Goal: Transaction & Acquisition: Purchase product/service

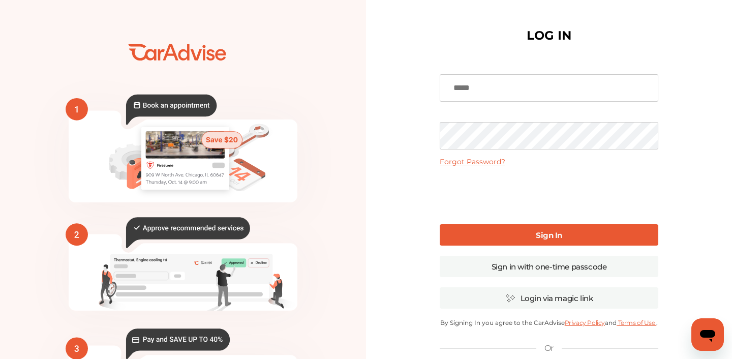
click at [466, 87] on input at bounding box center [549, 87] width 219 height 27
type input "**********"
click at [506, 85] on input "**********" at bounding box center [549, 87] width 219 height 27
click at [510, 235] on link "Sign In" at bounding box center [549, 234] width 219 height 21
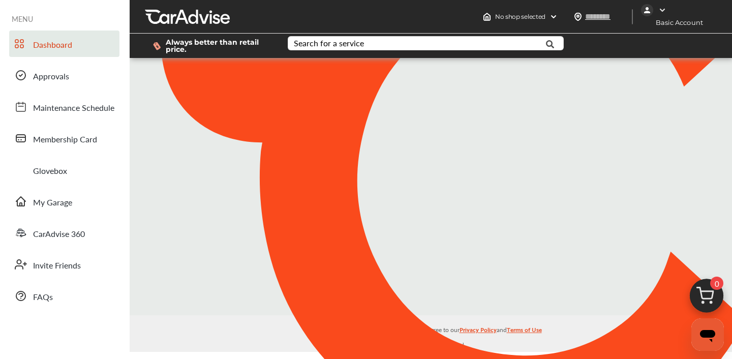
type input "*****"
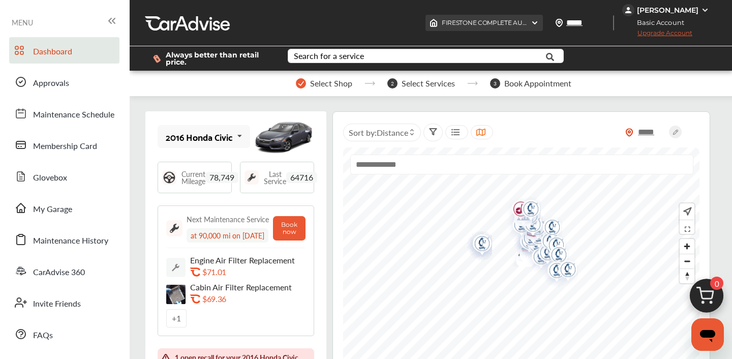
click at [539, 24] on img at bounding box center [535, 23] width 8 height 8
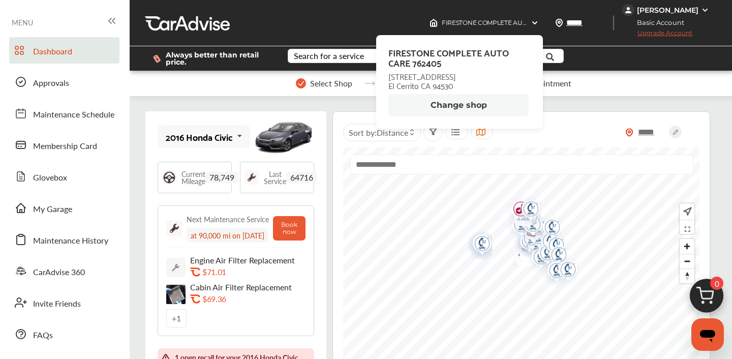
click at [477, 109] on button "Change shop" at bounding box center [458, 105] width 140 height 22
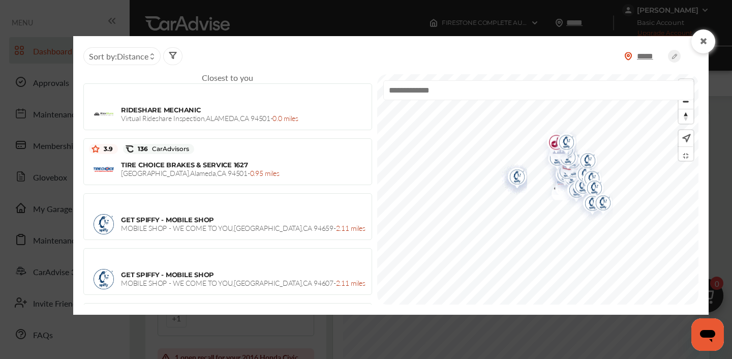
click at [471, 93] on input "text" at bounding box center [538, 90] width 311 height 20
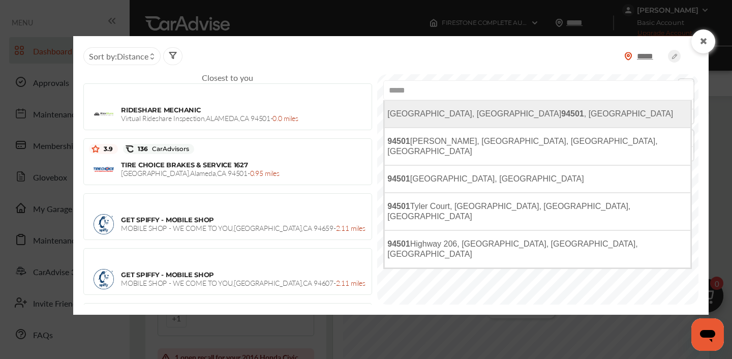
click at [444, 110] on li "[GEOGRAPHIC_DATA]" at bounding box center [537, 113] width 306 height 27
type input "**********"
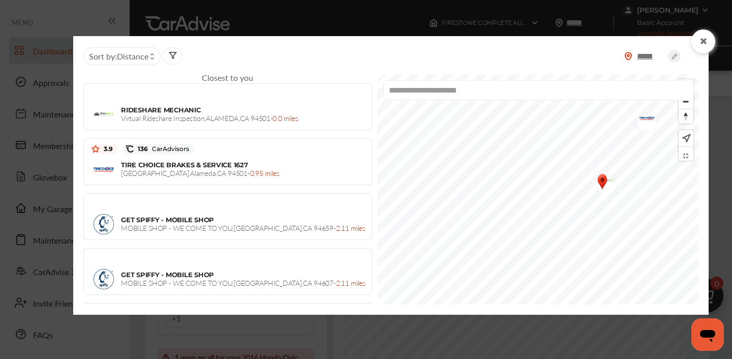
click at [630, 122] on img "Map marker" at bounding box center [643, 119] width 27 height 21
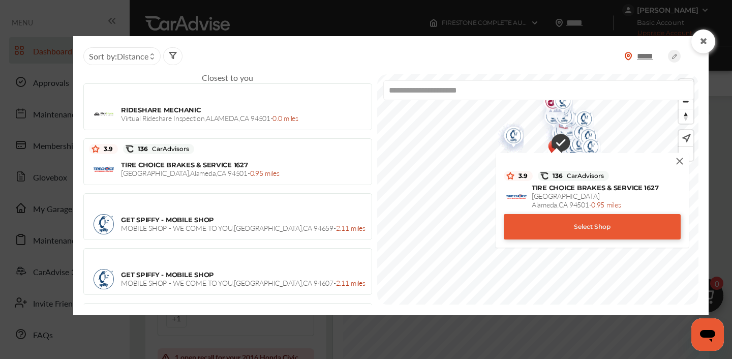
click at [577, 223] on div "Select Shop" at bounding box center [592, 226] width 177 height 25
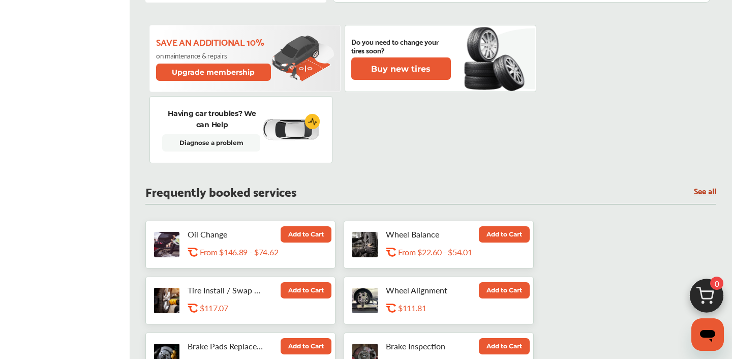
scroll to position [422, 0]
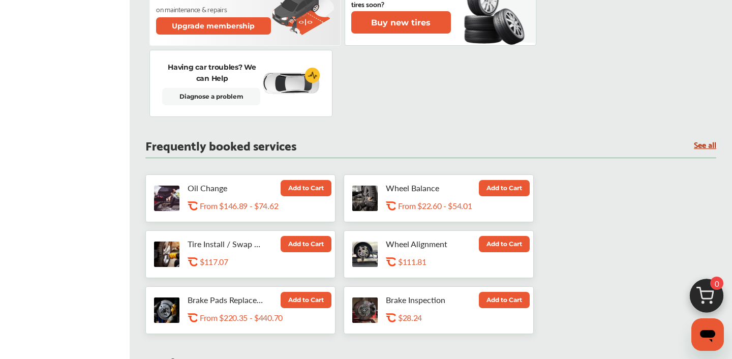
click at [311, 196] on button "Add to Cart" at bounding box center [306, 188] width 51 height 16
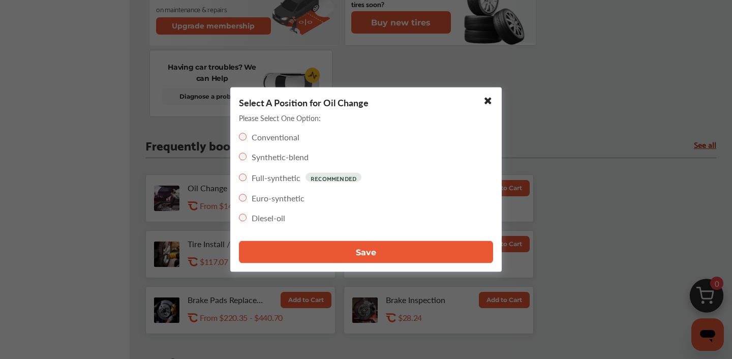
click at [341, 248] on button "Save" at bounding box center [366, 252] width 254 height 22
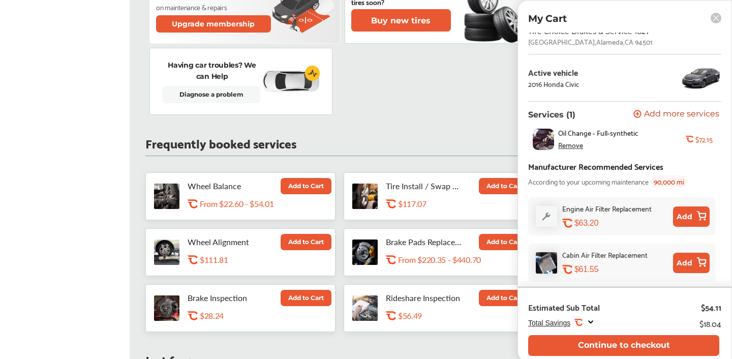
scroll to position [441, 0]
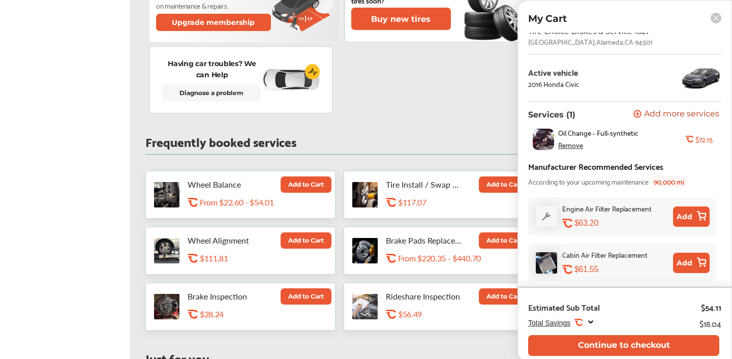
click at [712, 17] on rect at bounding box center [715, 18] width 11 height 11
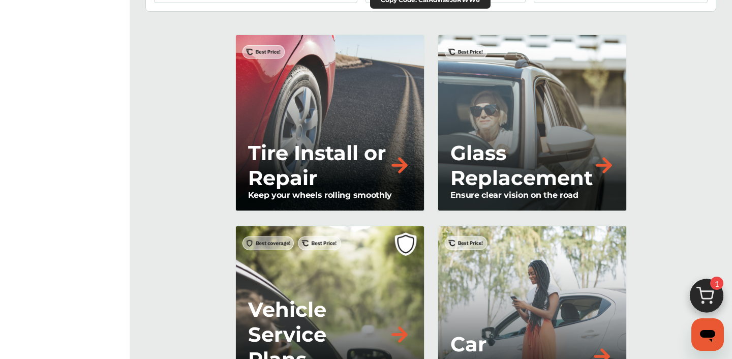
scroll to position [893, 0]
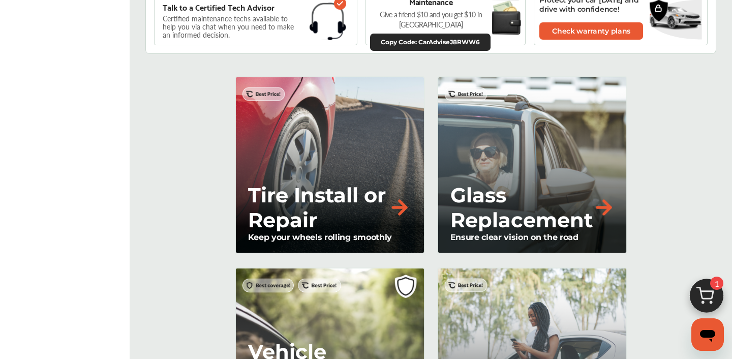
click at [360, 164] on div "Tire Install or Repair Keep your wheels rolling smoothly" at bounding box center [330, 165] width 190 height 179
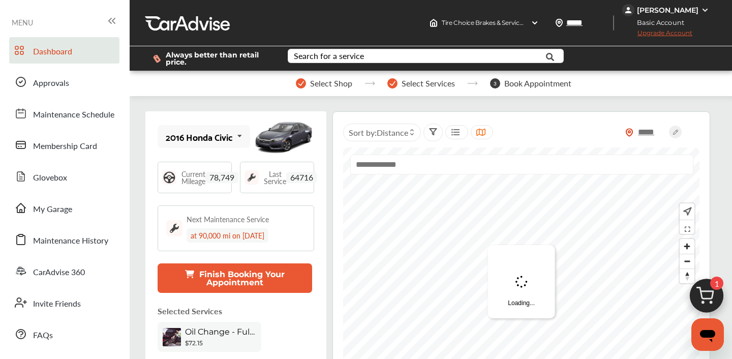
scroll to position [893, 0]
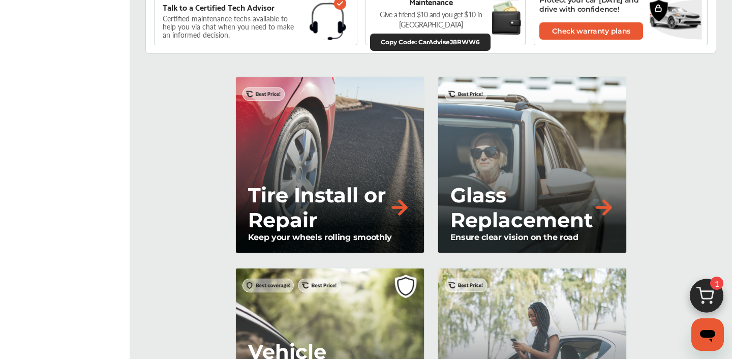
click at [705, 298] on img at bounding box center [706, 298] width 49 height 49
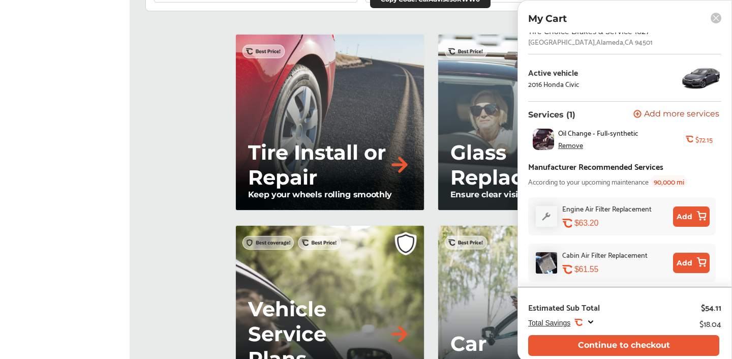
scroll to position [964, 0]
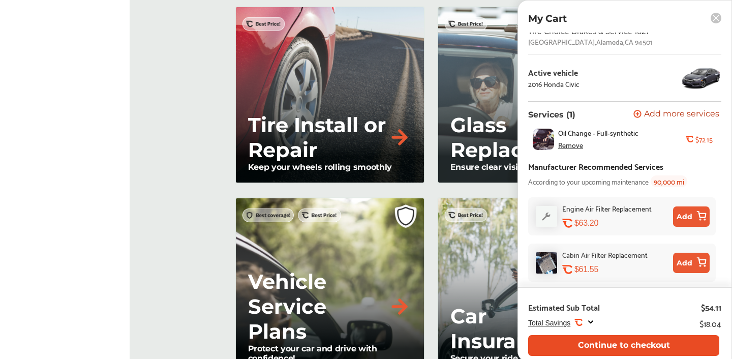
click at [649, 342] on button "Continue to checkout" at bounding box center [623, 345] width 191 height 21
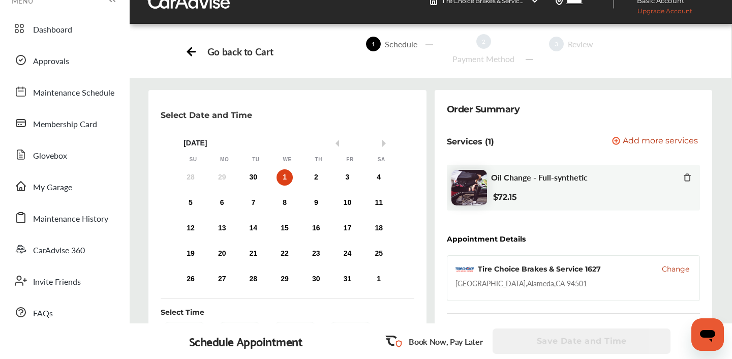
scroll to position [23, 0]
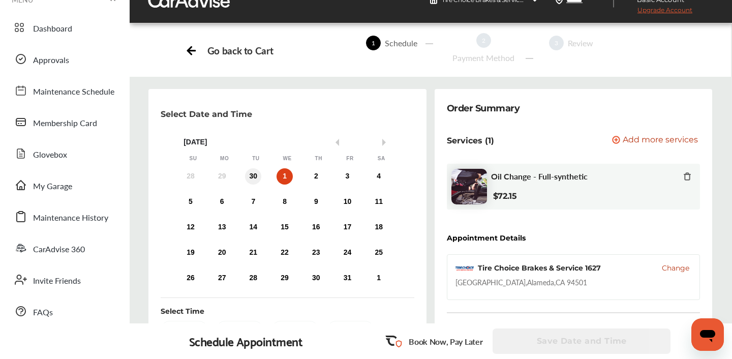
click at [255, 177] on div "30" at bounding box center [253, 176] width 16 height 16
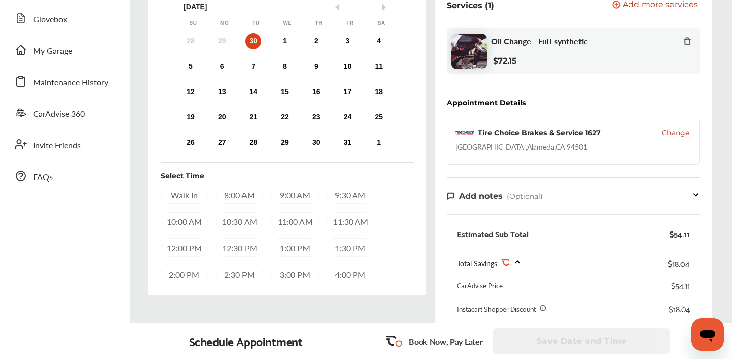
scroll to position [163, 0]
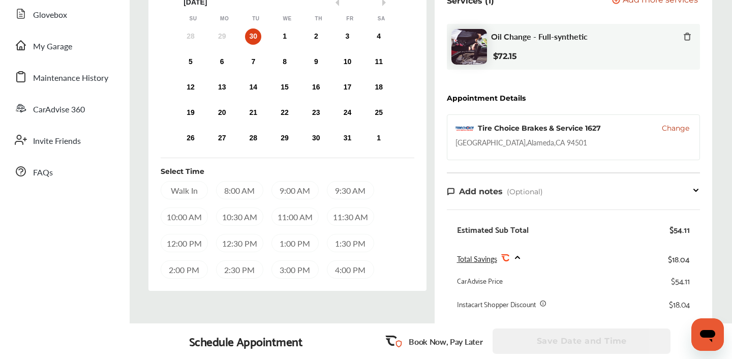
click at [188, 216] on div "10:00 AM" at bounding box center [184, 216] width 47 height 18
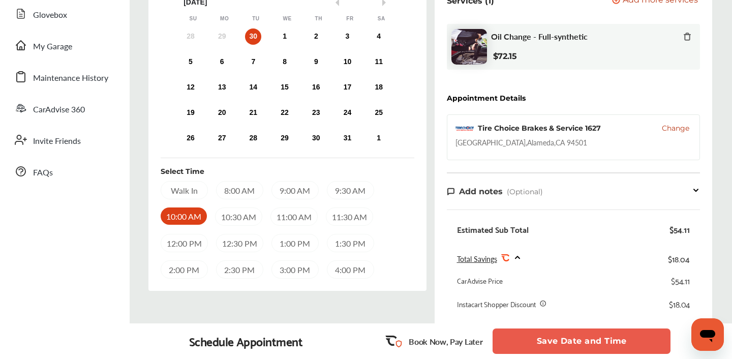
click at [575, 344] on button "Save Date and Time" at bounding box center [581, 340] width 178 height 25
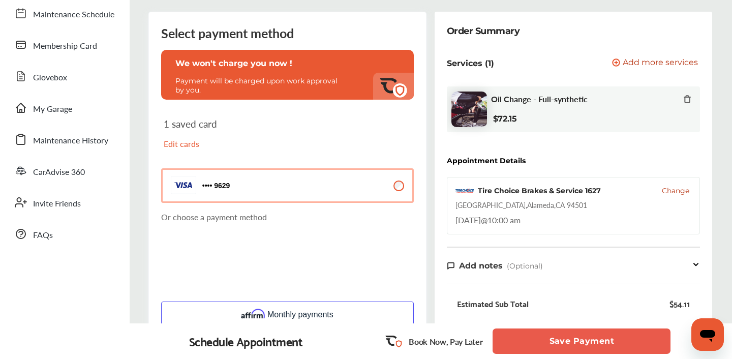
scroll to position [103, 0]
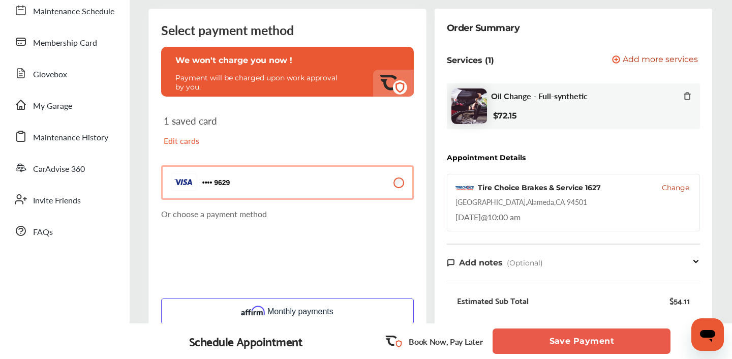
click at [342, 178] on button "9629 9629" at bounding box center [287, 182] width 253 height 35
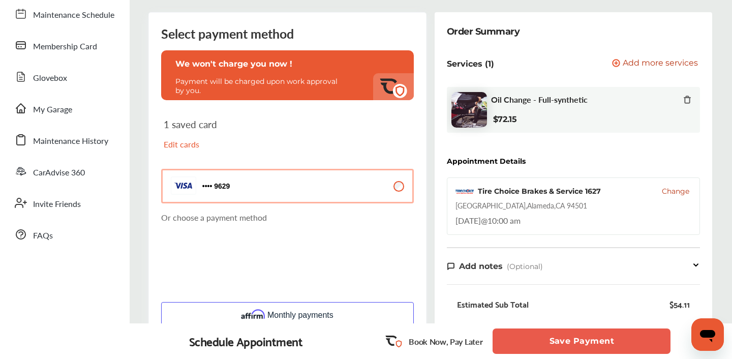
scroll to position [99, 0]
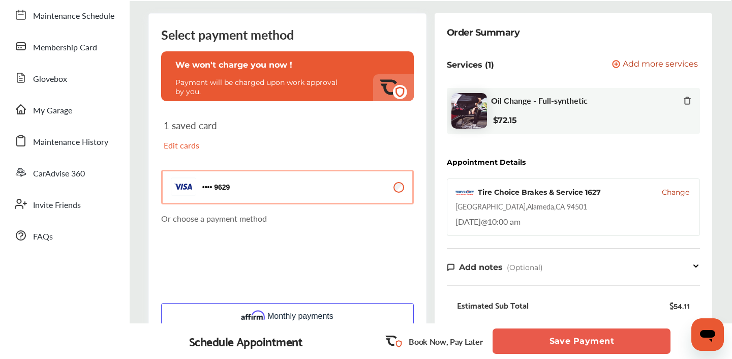
click at [178, 146] on p "Edit cards" at bounding box center [223, 145] width 119 height 12
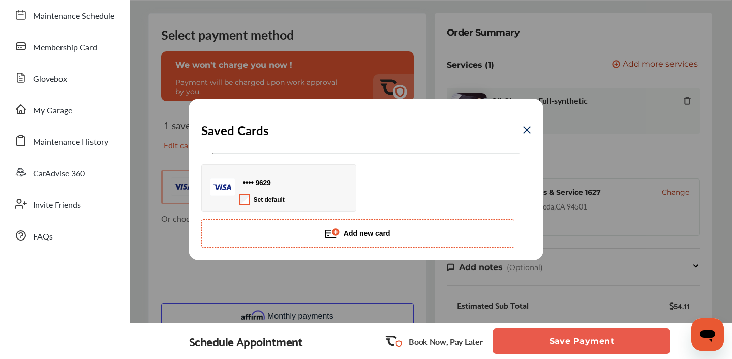
click at [310, 237] on button "Add new card" at bounding box center [357, 233] width 313 height 28
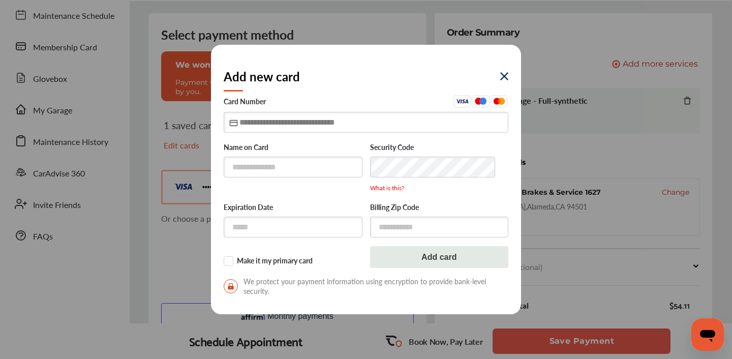
click at [264, 126] on input "text" at bounding box center [366, 122] width 285 height 21
type input "**********"
click at [332, 94] on div "Add new card" at bounding box center [366, 76] width 285 height 38
click at [281, 168] on input "text" at bounding box center [293, 167] width 139 height 21
type input "**********"
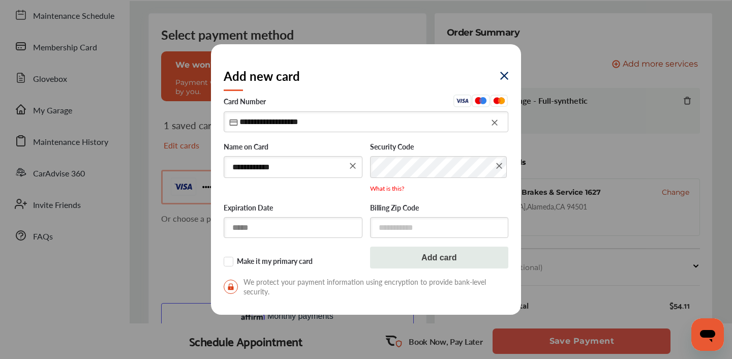
click at [305, 224] on input "text" at bounding box center [293, 227] width 139 height 21
type input "*****"
click at [401, 227] on input "text" at bounding box center [439, 226] width 139 height 21
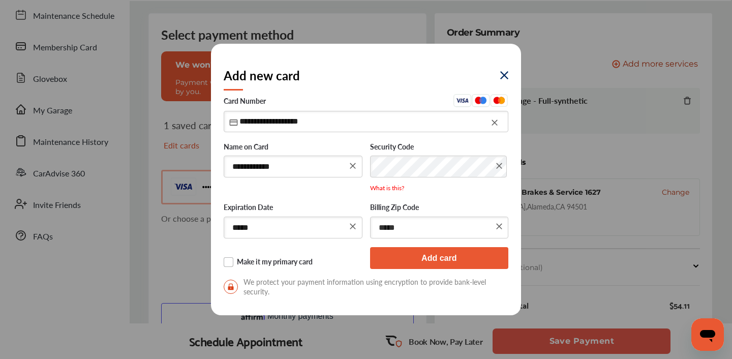
type input "*****"
click at [230, 262] on label "Make it my primary card" at bounding box center [293, 262] width 139 height 10
click at [418, 260] on button "Add card" at bounding box center [439, 258] width 139 height 22
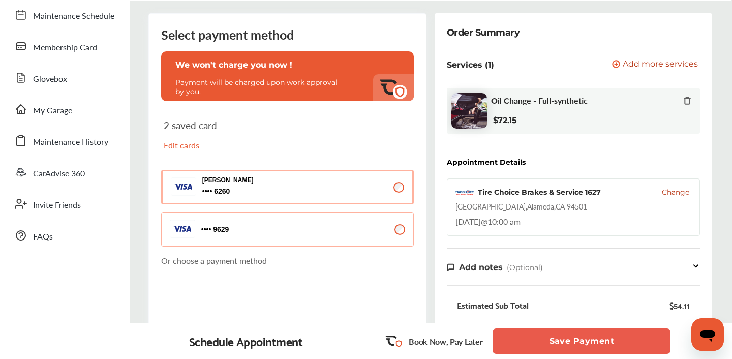
click at [672, 193] on span "Change" at bounding box center [675, 192] width 27 height 10
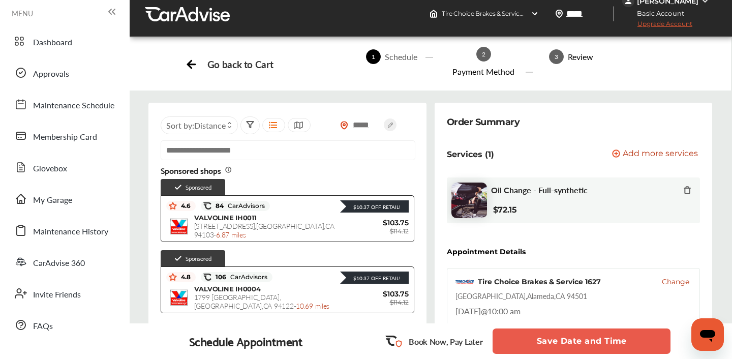
scroll to position [7, 0]
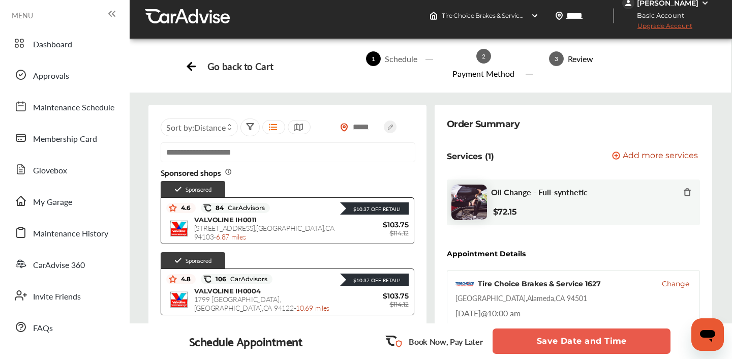
click at [218, 71] on div "Go back to Cart" at bounding box center [240, 66] width 66 height 12
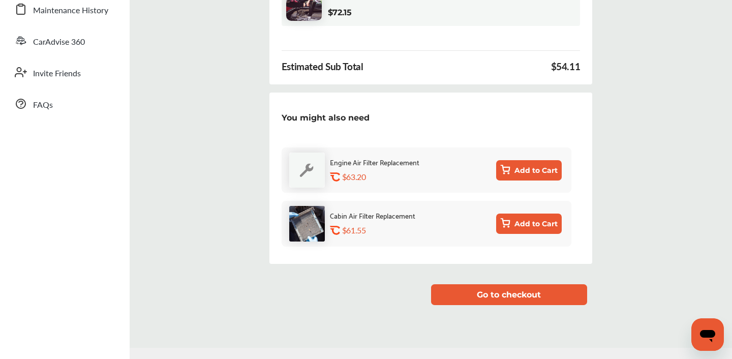
scroll to position [231, 0]
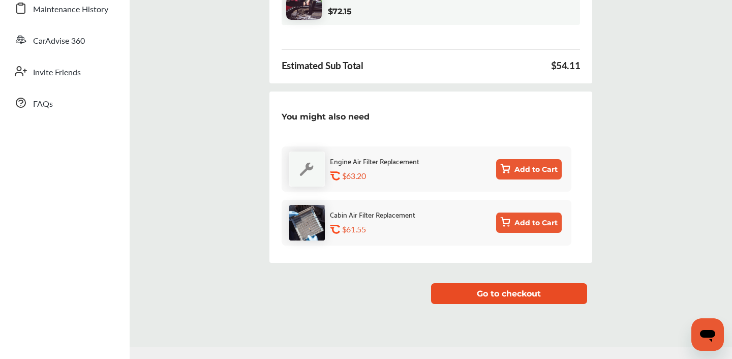
click at [491, 292] on button "Go to checkout" at bounding box center [509, 293] width 156 height 21
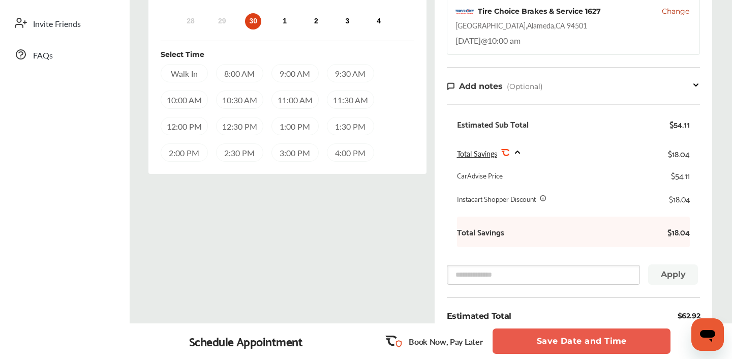
scroll to position [284, 0]
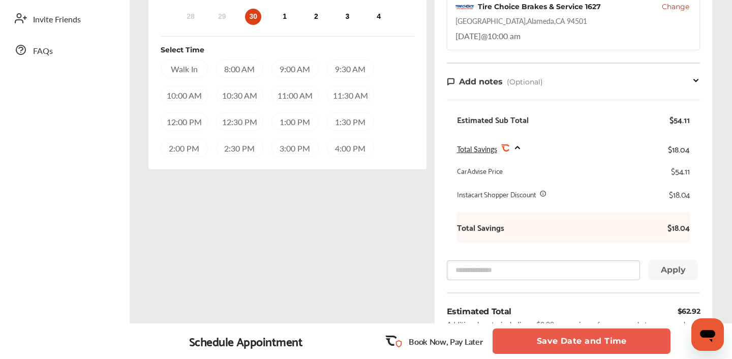
click at [237, 95] on div "10:30 AM" at bounding box center [239, 95] width 47 height 18
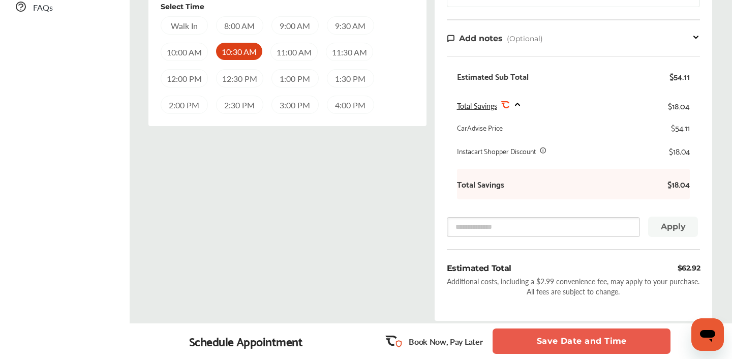
scroll to position [323, 0]
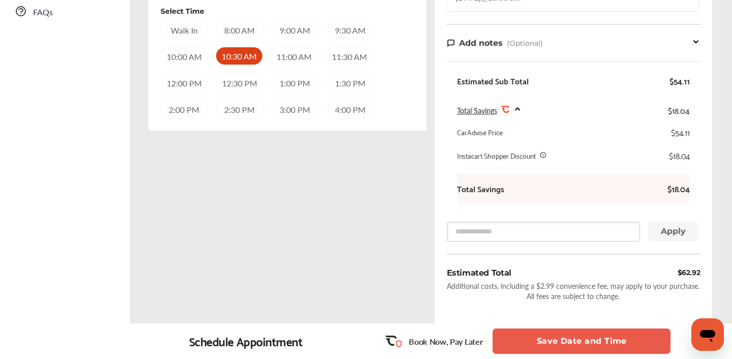
click at [566, 341] on button "Save Date and Time" at bounding box center [581, 340] width 178 height 25
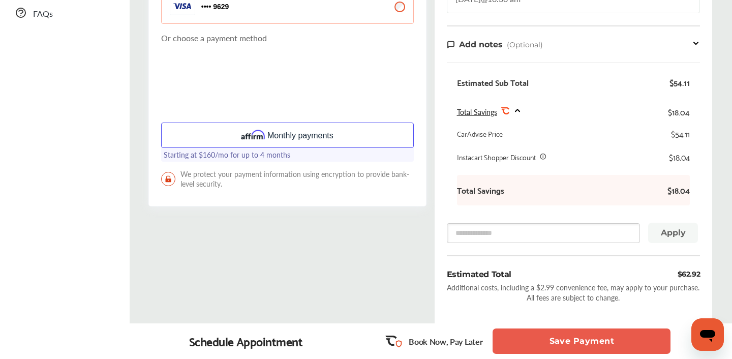
scroll to position [324, 0]
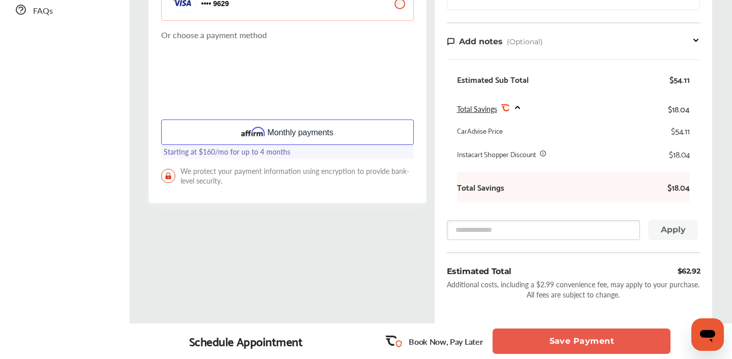
click at [571, 340] on button "Save Payment" at bounding box center [581, 340] width 178 height 25
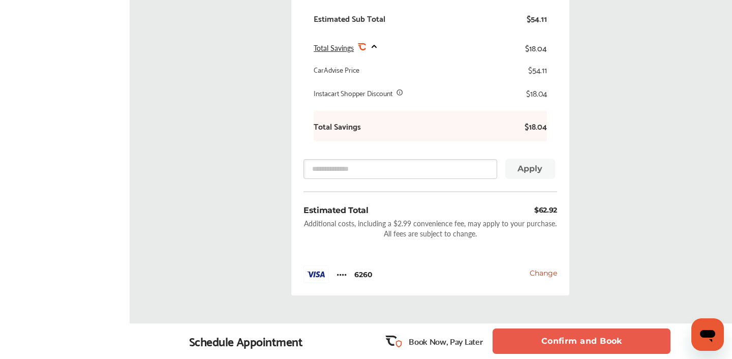
scroll to position [473, 0]
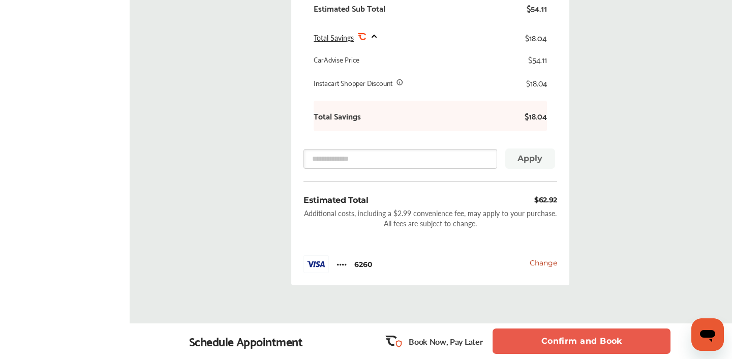
click at [560, 343] on button "Confirm and Book" at bounding box center [581, 340] width 178 height 25
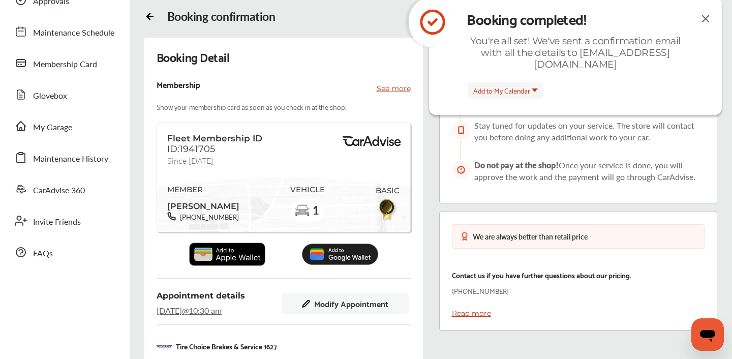
scroll to position [83, 0]
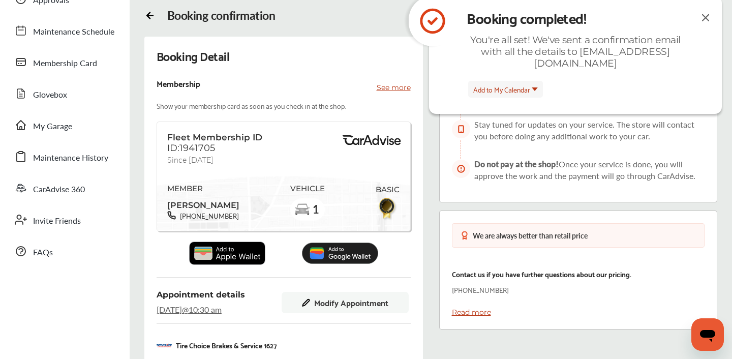
click at [241, 258] on img at bounding box center [227, 252] width 76 height 23
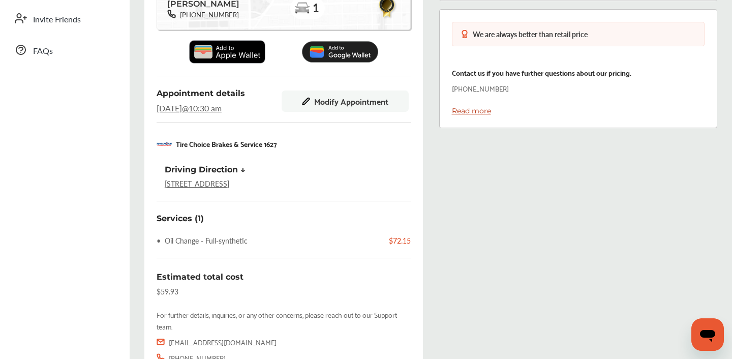
scroll to position [0, 0]
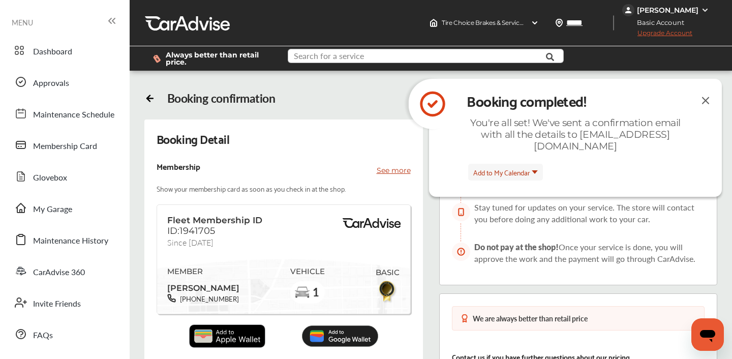
click at [369, 59] on input "text" at bounding box center [418, 57] width 259 height 16
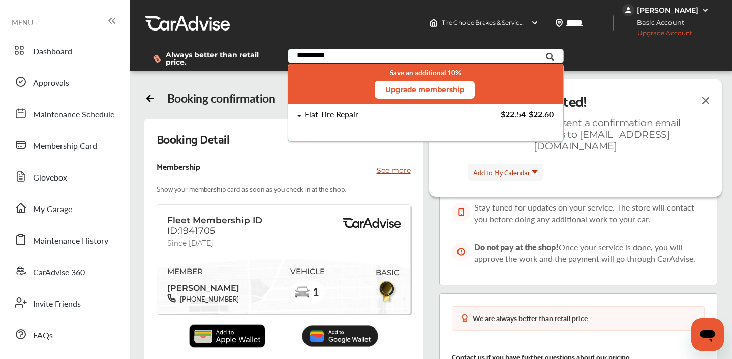
type input "*********"
click at [350, 115] on div "Flat Tire Repair" at bounding box center [331, 114] width 54 height 9
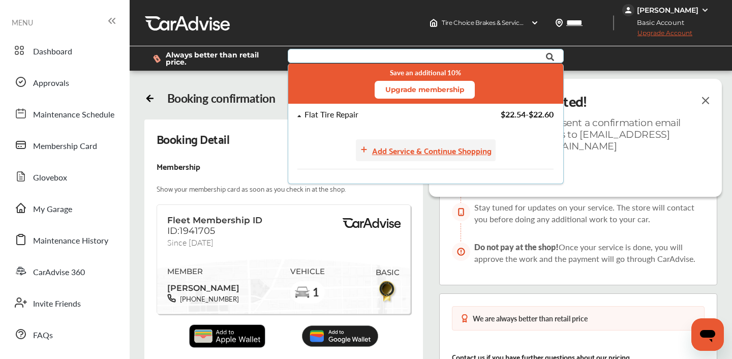
click at [416, 151] on div "Add Service & Continue Shopping" at bounding box center [431, 150] width 119 height 14
click at [347, 111] on div "Flat Tire Repair" at bounding box center [331, 114] width 54 height 9
click at [208, 101] on div "Booking confirmation" at bounding box center [221, 98] width 108 height 14
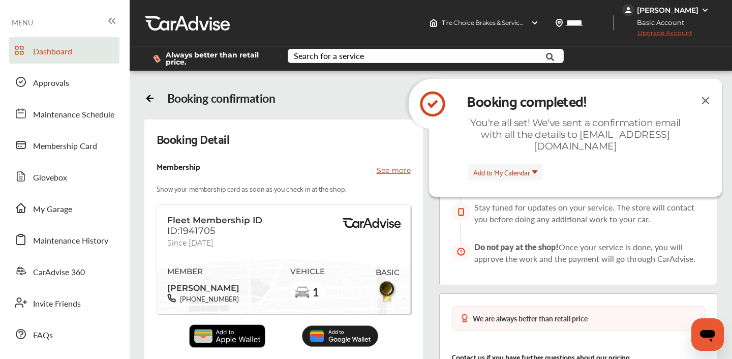
click at [56, 52] on span "Dashboard" at bounding box center [52, 51] width 39 height 13
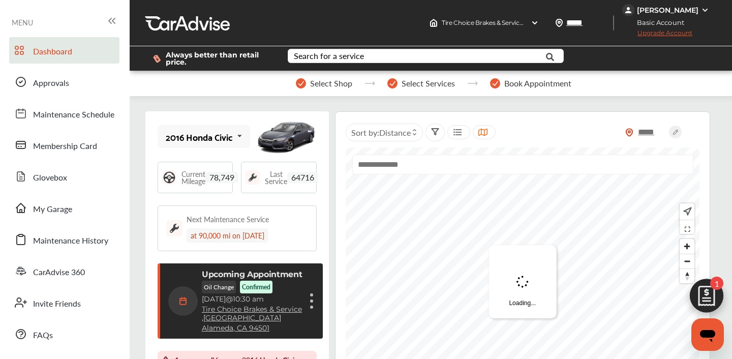
scroll to position [165, 0]
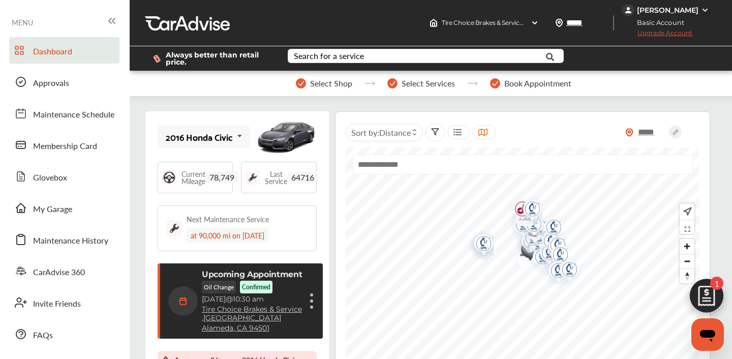
click at [359, 48] on div "Search for a service Search for... All Common Services Maintenance Schedules" at bounding box center [431, 58] width 302 height 24
click at [359, 53] on div "Search for a service" at bounding box center [329, 56] width 70 height 8
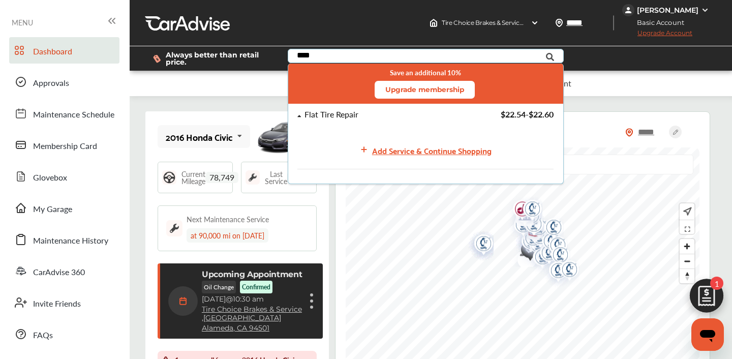
type input "****"
click at [348, 115] on div "Flat Tire Repair" at bounding box center [331, 114] width 54 height 9
click at [473, 151] on div "Add Service & Continue Shopping" at bounding box center [431, 150] width 119 height 14
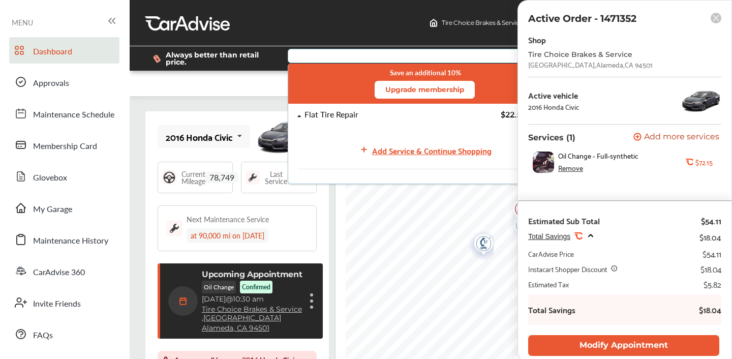
scroll to position [0, 0]
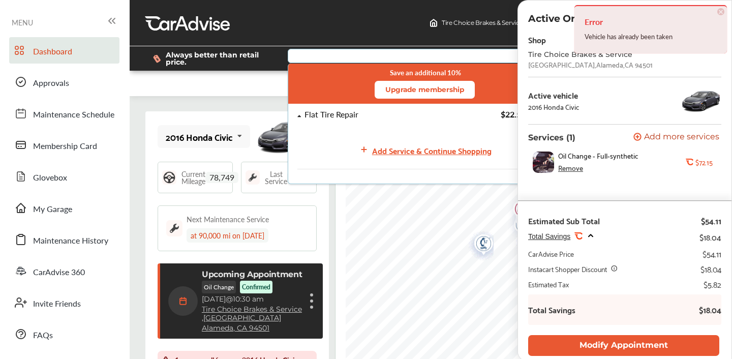
click at [721, 13] on span "×" at bounding box center [720, 11] width 7 height 7
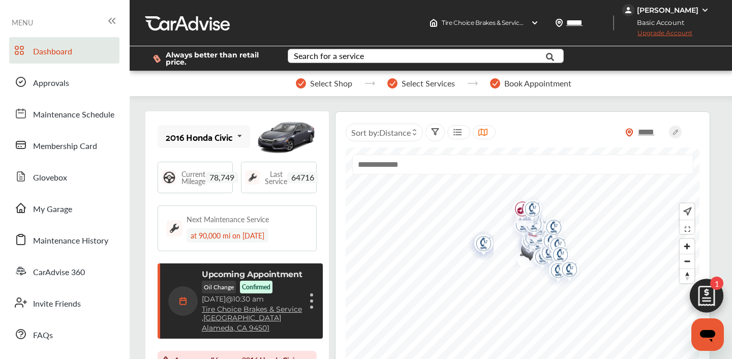
click at [690, 10] on div "[PERSON_NAME]" at bounding box center [667, 10] width 61 height 9
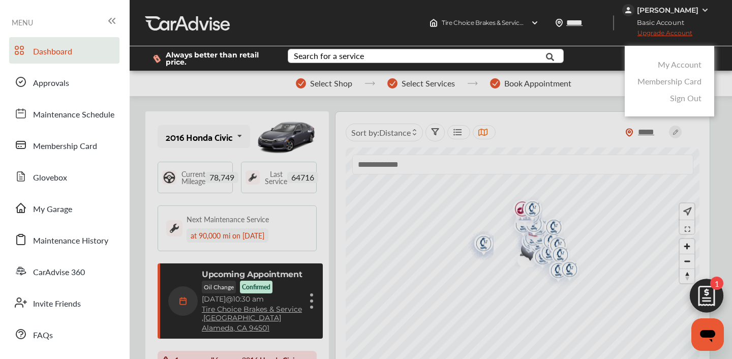
click at [678, 97] on link "Sign Out" at bounding box center [686, 98] width 32 height 12
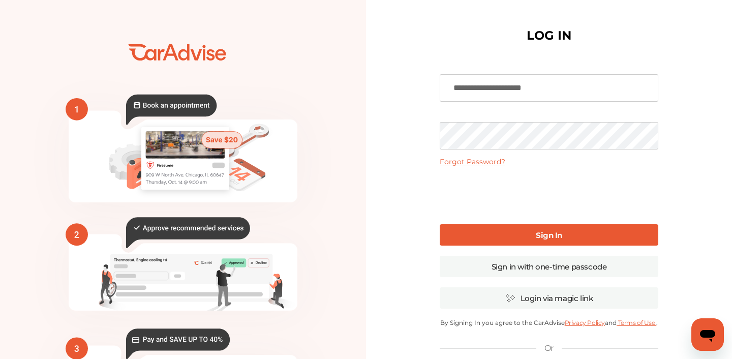
click at [519, 232] on link "Sign In" at bounding box center [549, 234] width 219 height 21
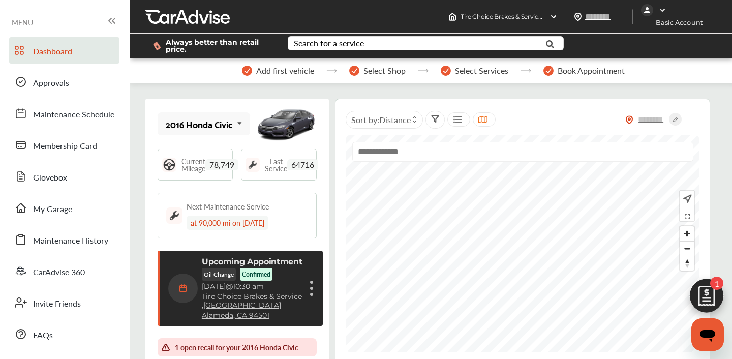
type input "*****"
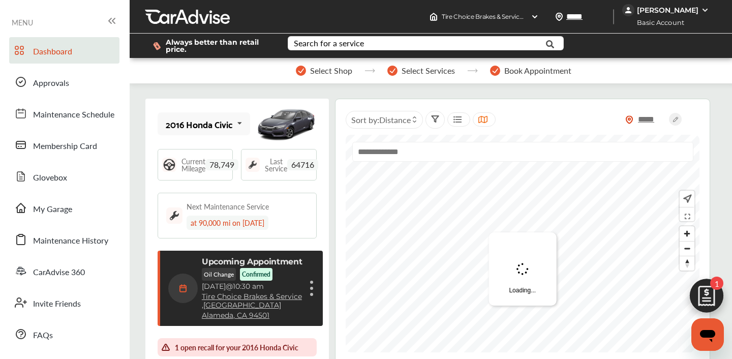
scroll to position [165, 0]
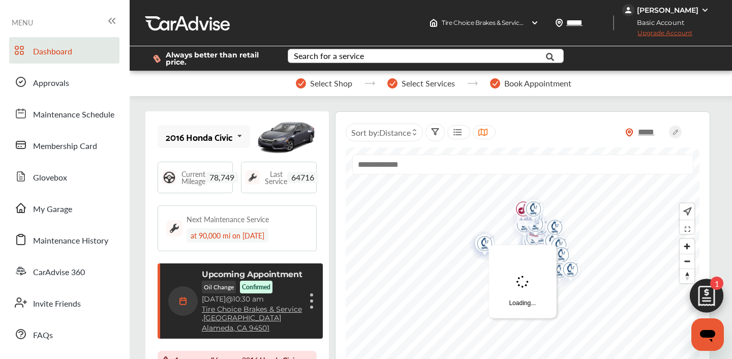
click at [330, 59] on div "Search for a service" at bounding box center [329, 56] width 70 height 8
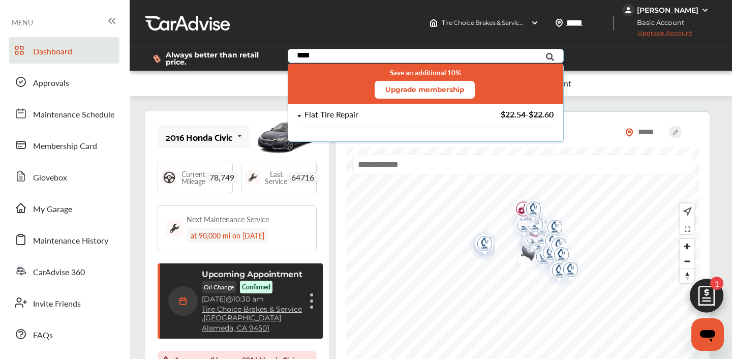
type input "****"
click at [336, 113] on div "Flat Tire Repair" at bounding box center [331, 114] width 54 height 9
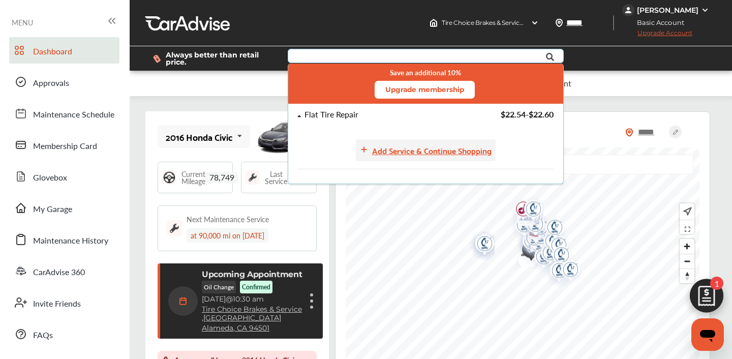
click at [403, 147] on div "Add Service & Continue Shopping" at bounding box center [431, 150] width 119 height 14
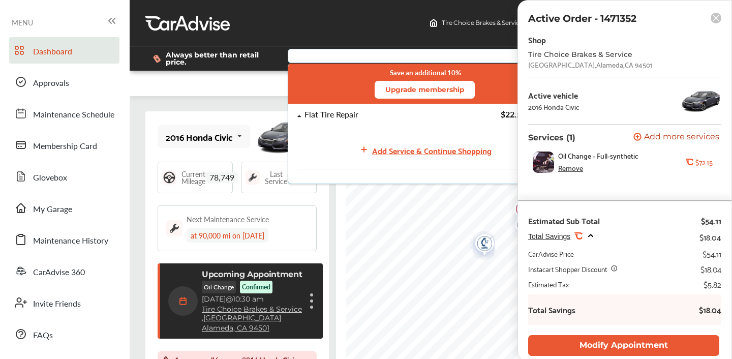
scroll to position [0, 0]
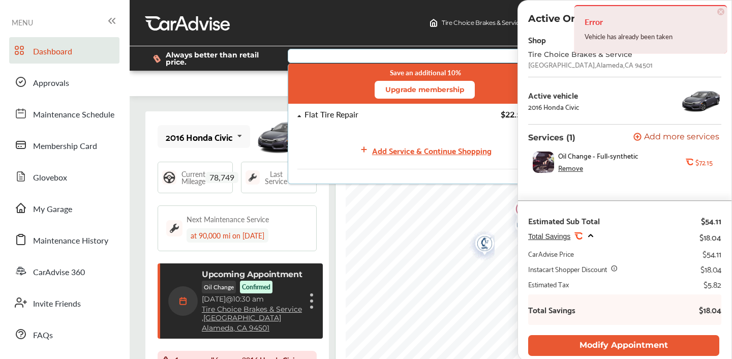
click at [681, 136] on span "Add more services" at bounding box center [681, 138] width 75 height 10
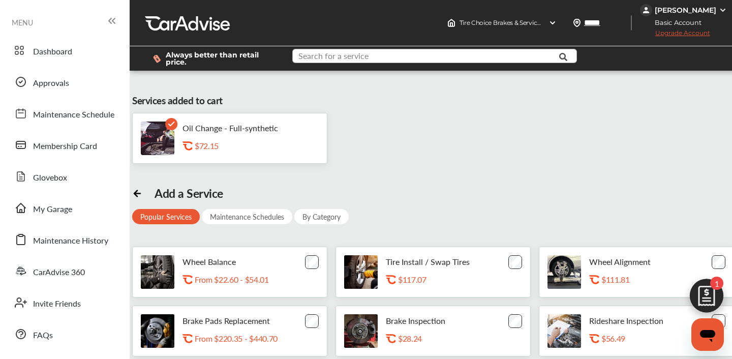
click at [370, 56] on input "text" at bounding box center [426, 57] width 266 height 16
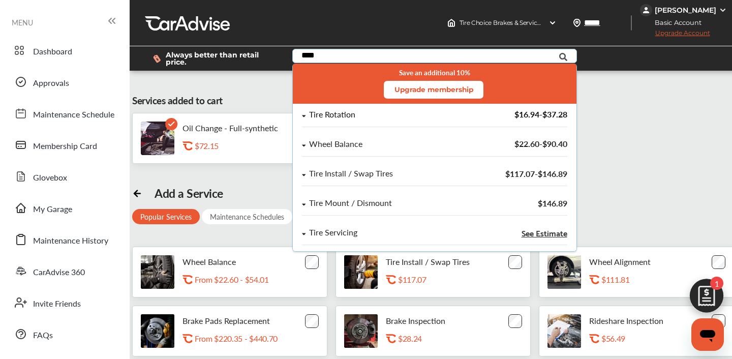
type input "****"
click at [349, 118] on div "Tire Rotation" at bounding box center [332, 114] width 46 height 9
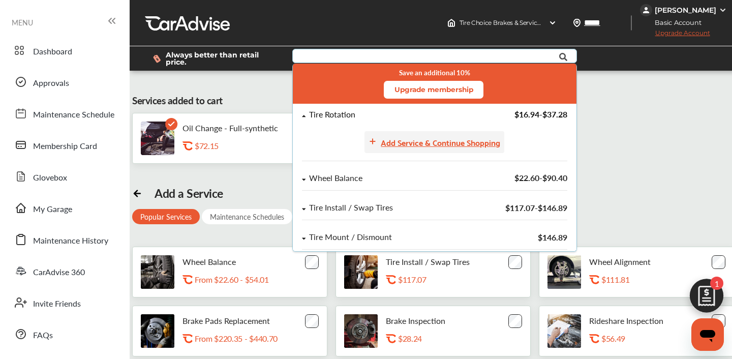
click at [401, 141] on div "Add Service & Continue Shopping" at bounding box center [440, 142] width 119 height 14
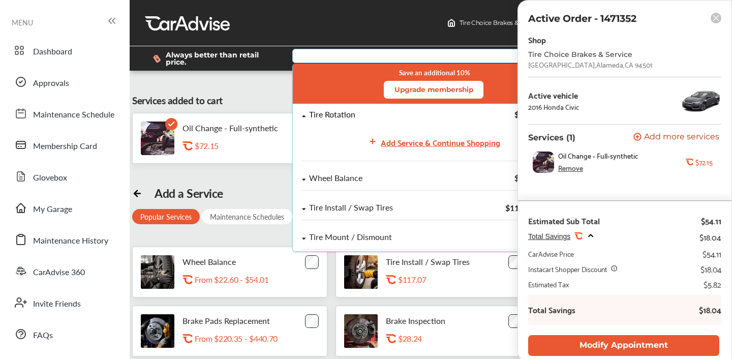
click at [715, 16] on rect at bounding box center [715, 18] width 11 height 11
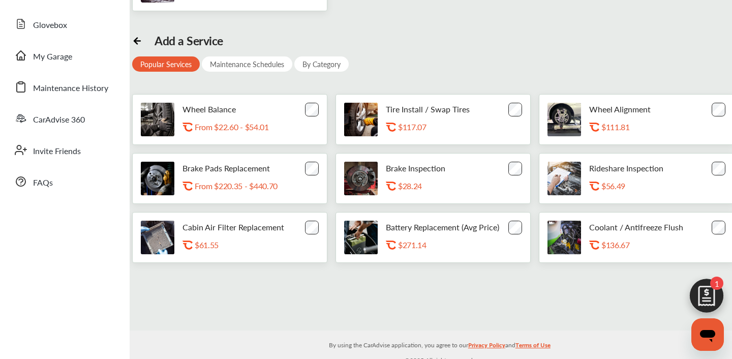
scroll to position [156, 0]
